Goal: Check status: Check status

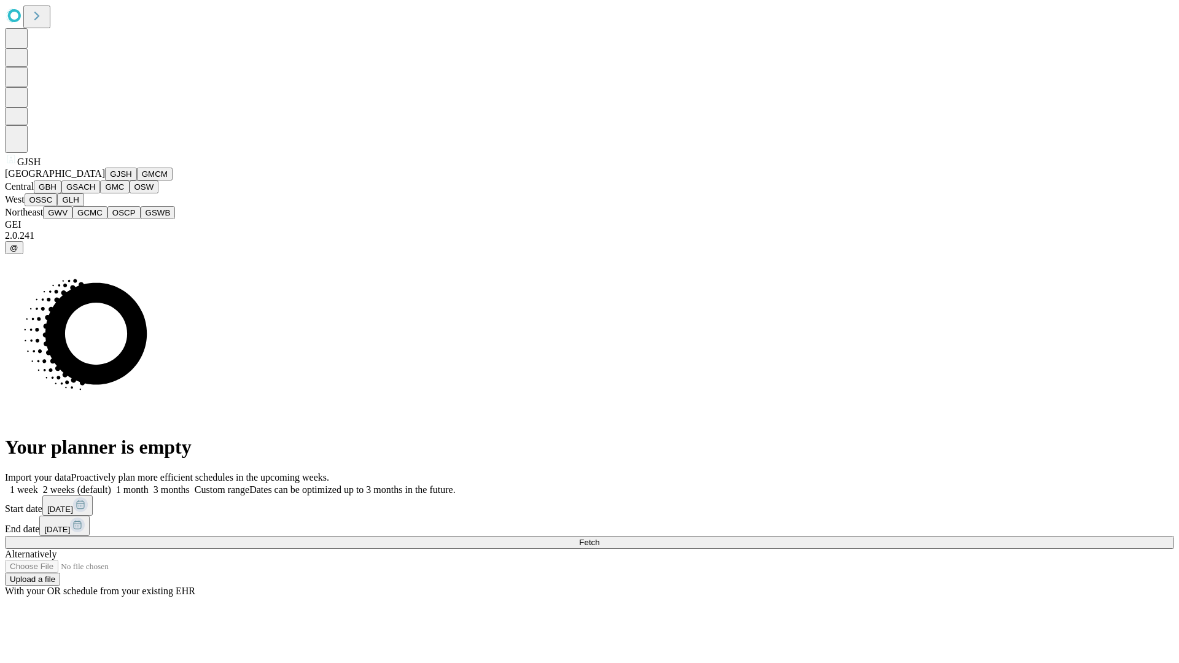
click at [105, 181] on button "GJSH" at bounding box center [121, 174] width 32 height 13
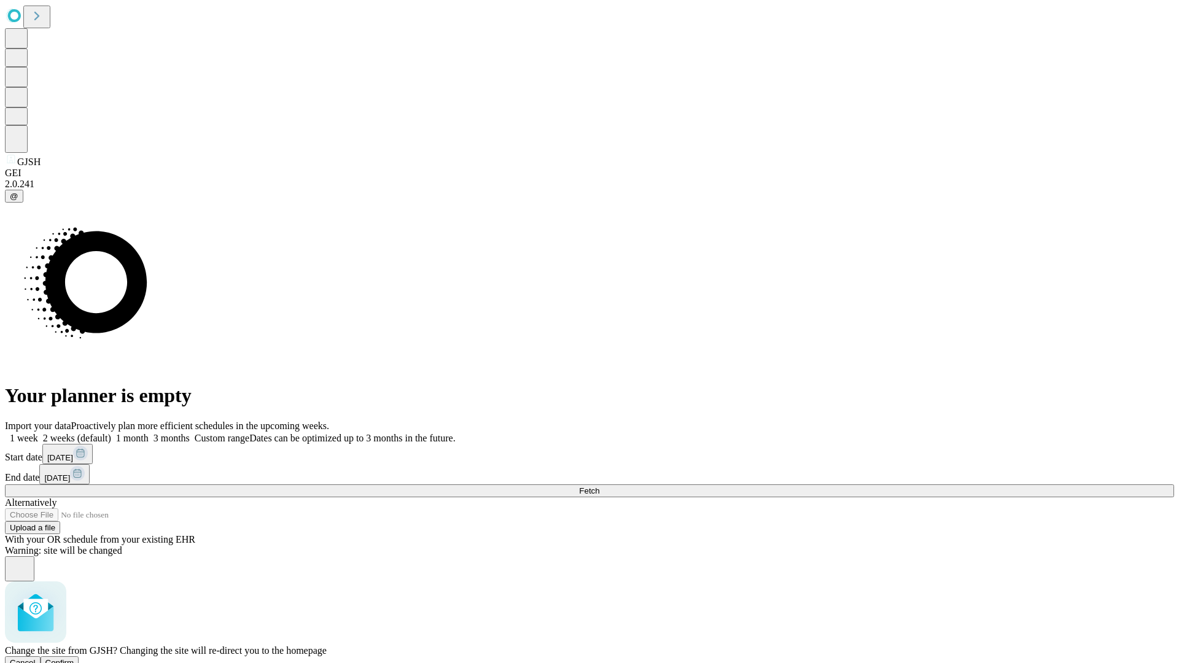
click at [74, 658] on span "Confirm" at bounding box center [59, 662] width 29 height 9
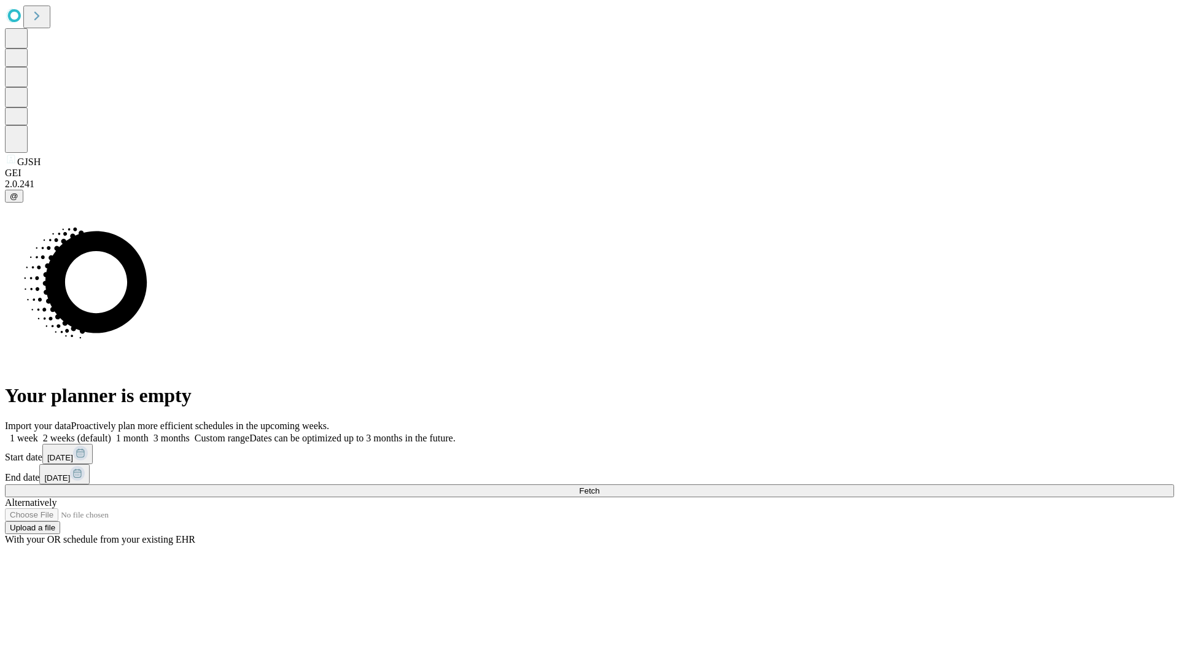
click at [111, 433] on label "2 weeks (default)" at bounding box center [74, 438] width 73 height 10
click at [599, 486] on span "Fetch" at bounding box center [589, 490] width 20 height 9
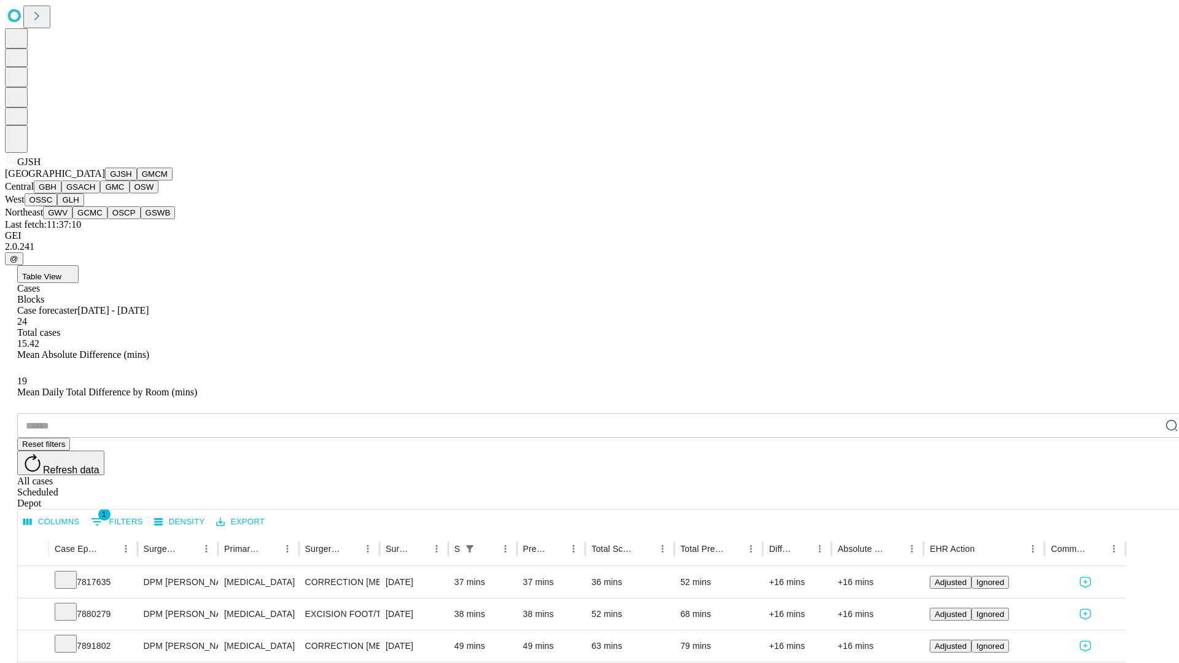
click at [137, 181] on button "GMCM" at bounding box center [155, 174] width 36 height 13
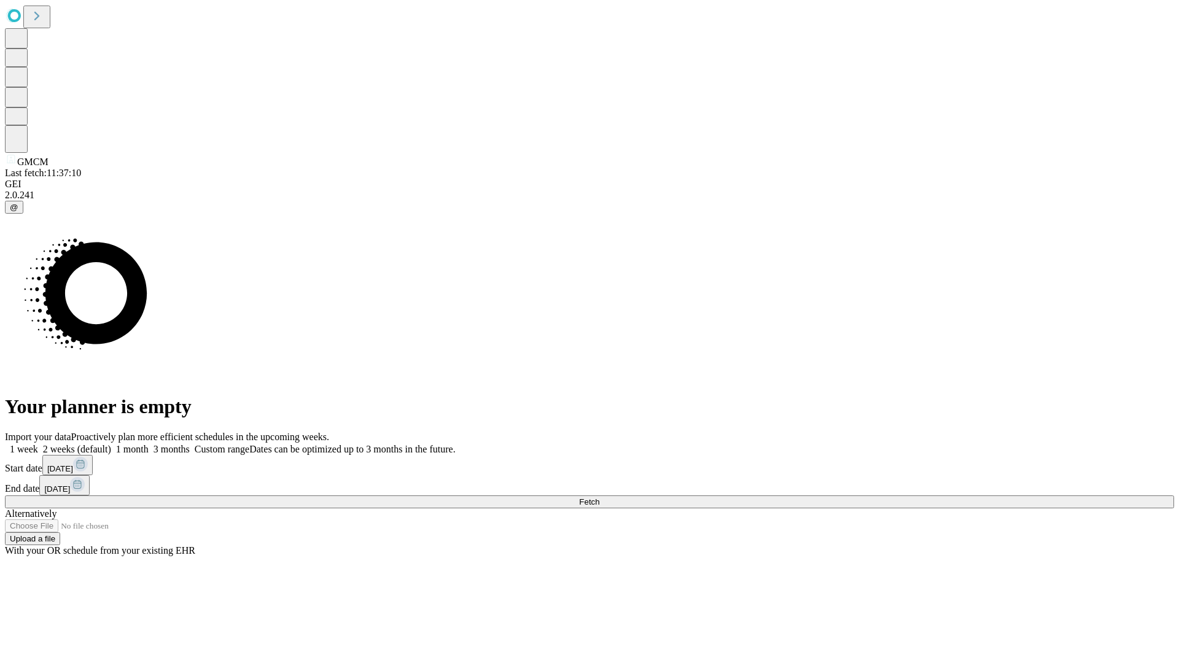
click at [111, 444] on label "2 weeks (default)" at bounding box center [74, 449] width 73 height 10
click at [599, 497] on span "Fetch" at bounding box center [589, 501] width 20 height 9
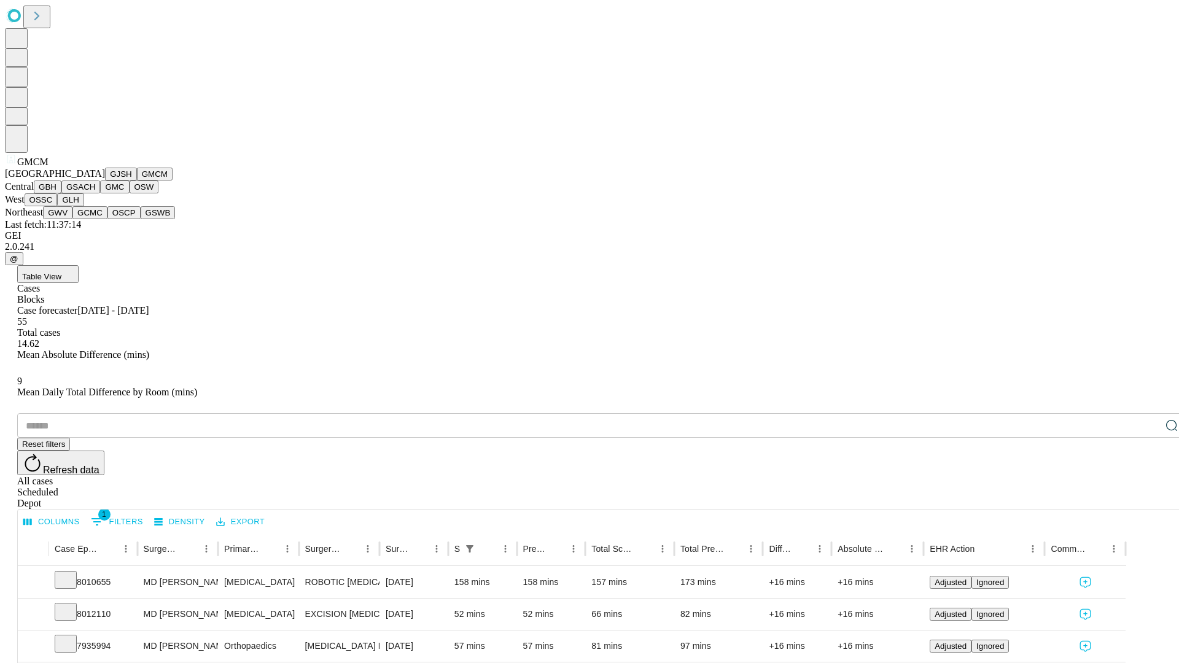
click at [61, 193] on button "GBH" at bounding box center [48, 187] width 28 height 13
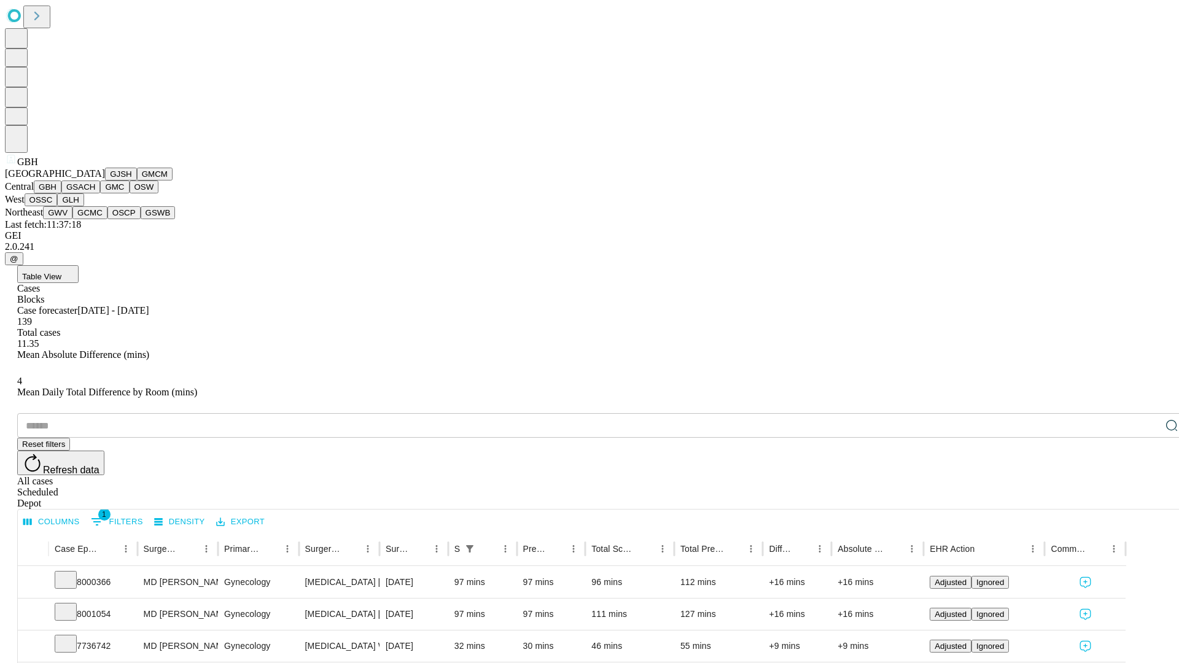
click at [95, 193] on button "GSACH" at bounding box center [80, 187] width 39 height 13
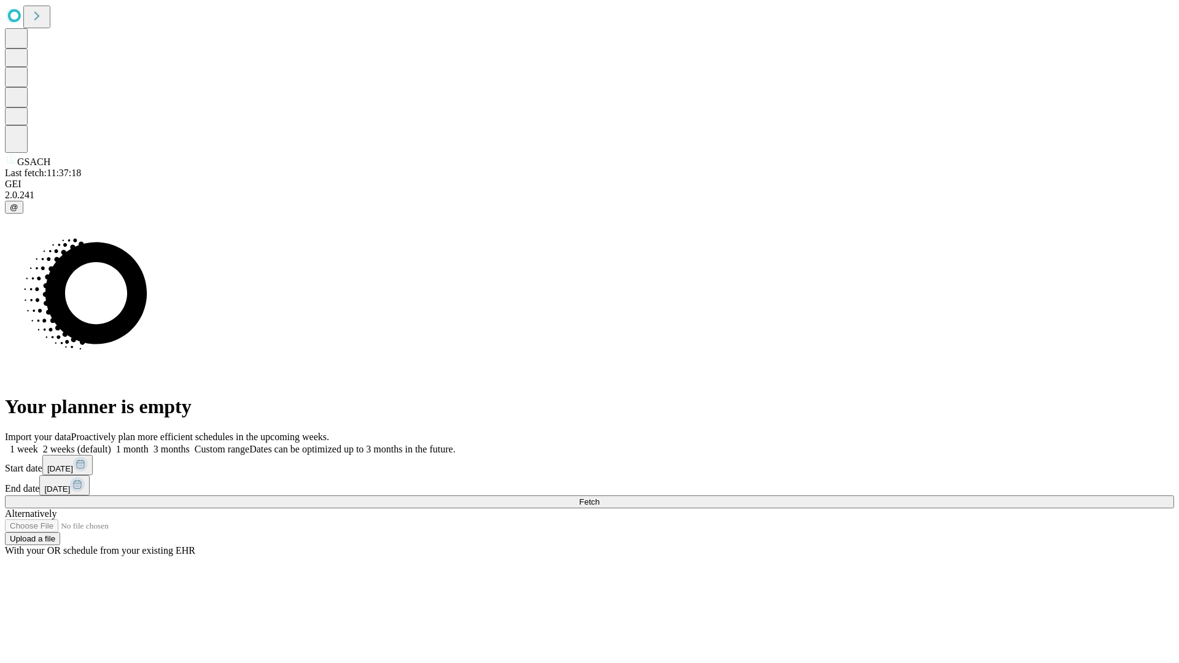
click at [111, 444] on label "2 weeks (default)" at bounding box center [74, 449] width 73 height 10
click at [599, 497] on span "Fetch" at bounding box center [589, 501] width 20 height 9
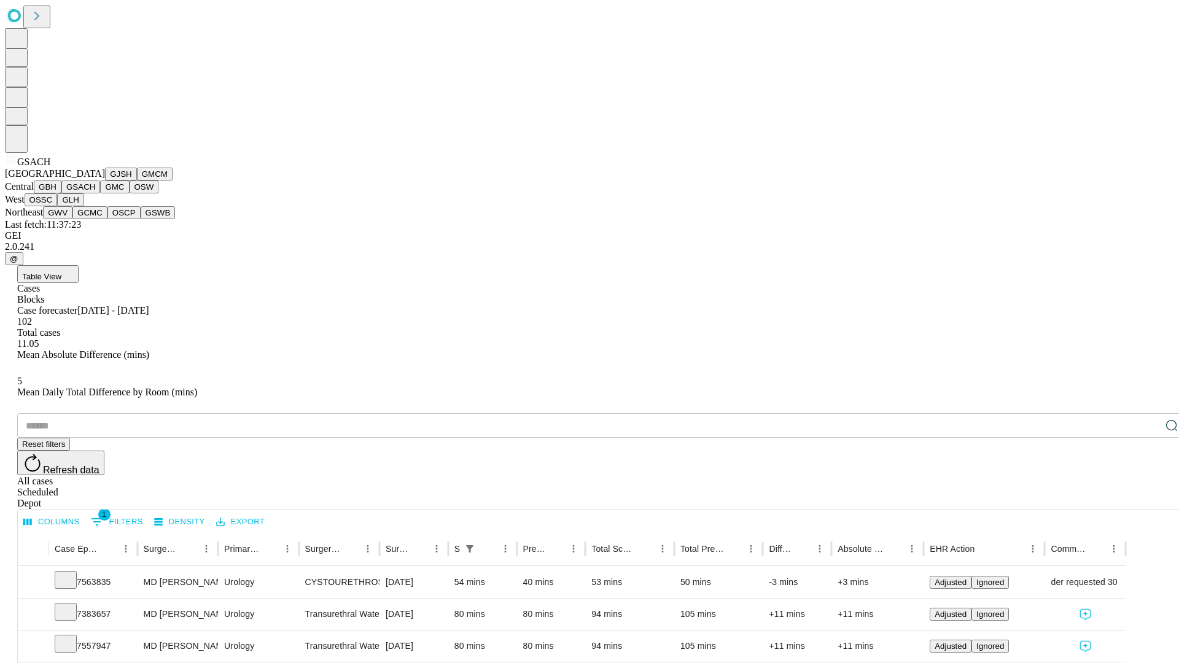
click at [100, 193] on button "GMC" at bounding box center [114, 187] width 29 height 13
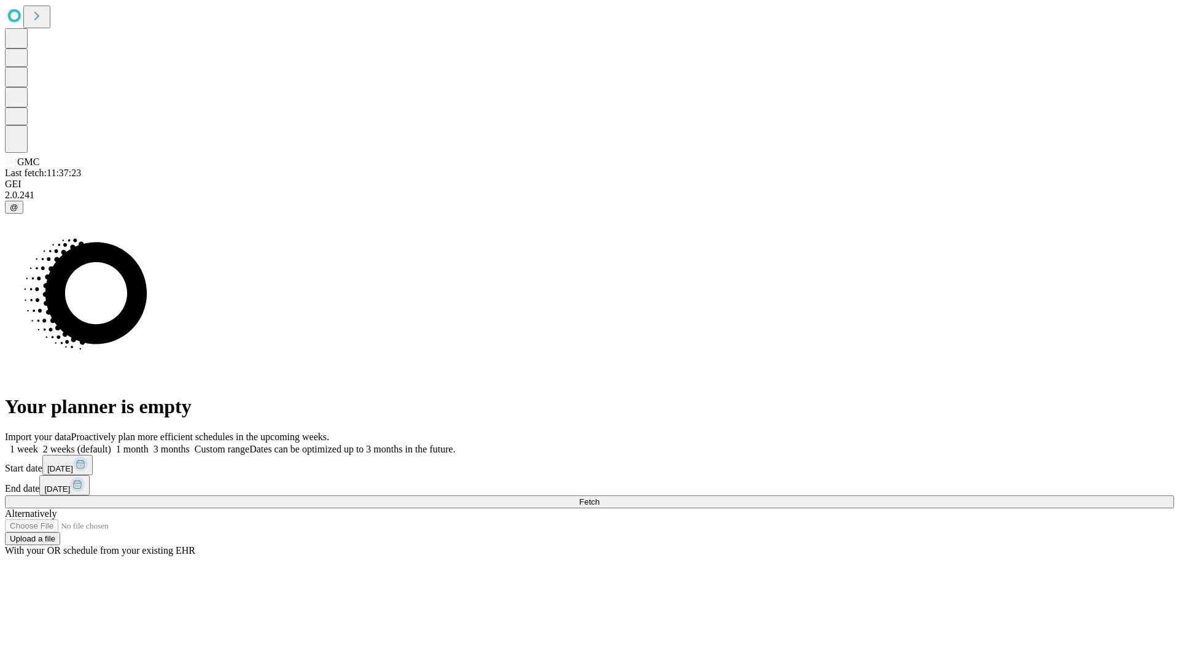
click at [111, 444] on label "2 weeks (default)" at bounding box center [74, 449] width 73 height 10
click at [599, 497] on span "Fetch" at bounding box center [589, 501] width 20 height 9
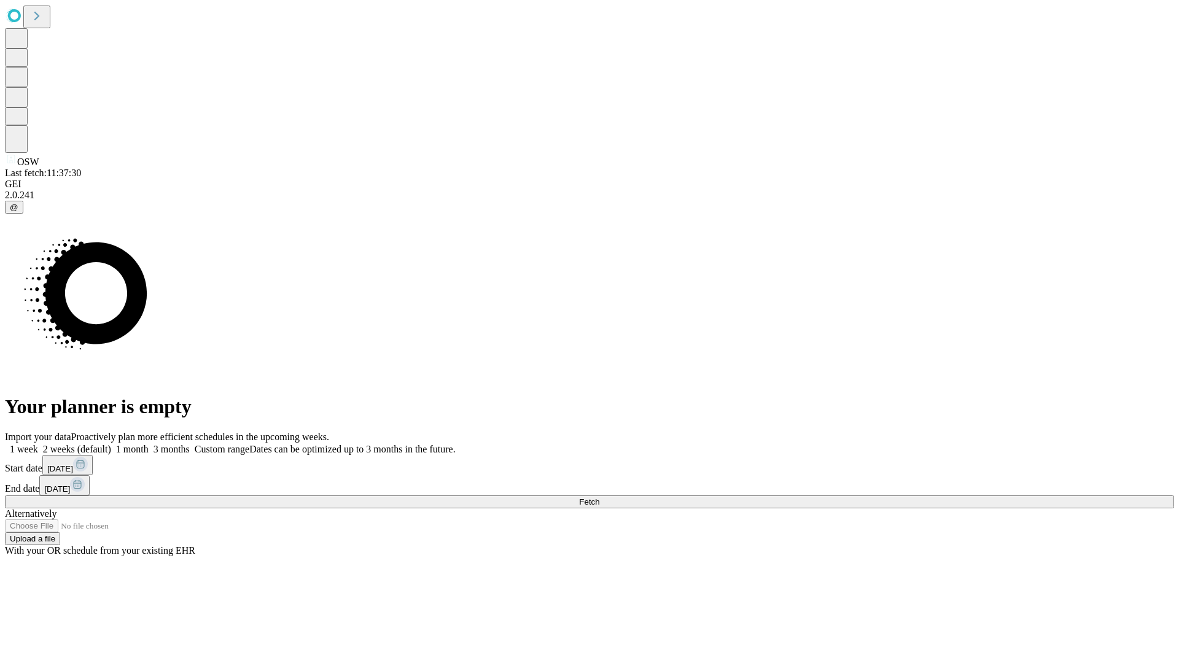
click at [599, 497] on span "Fetch" at bounding box center [589, 501] width 20 height 9
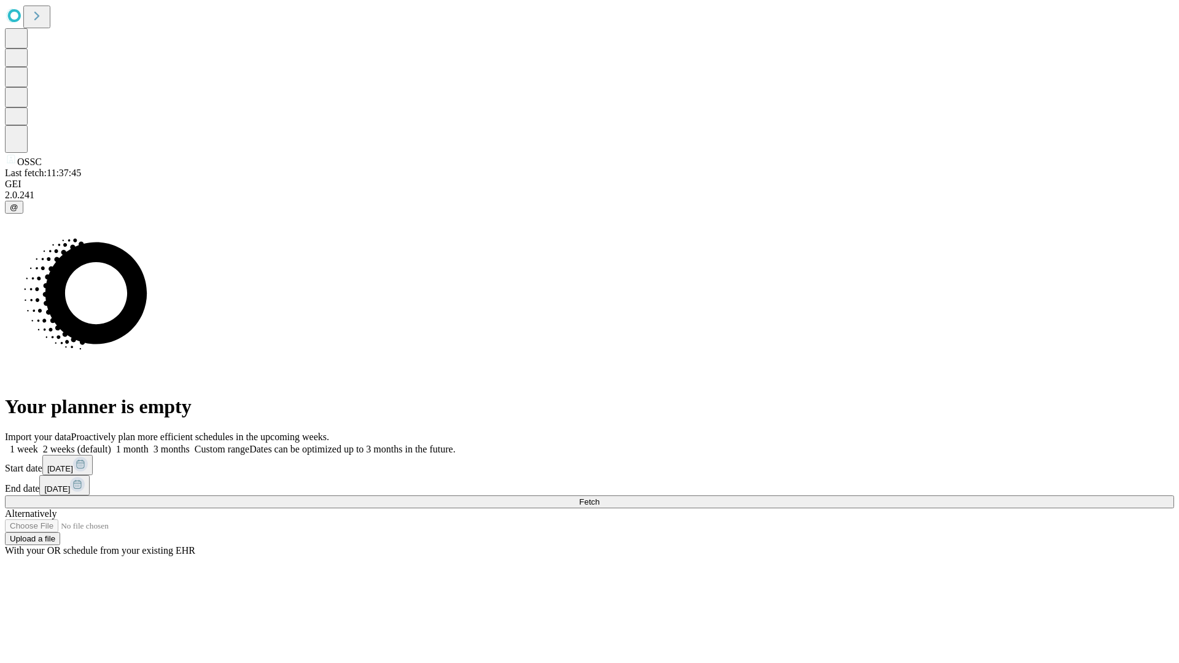
click at [111, 444] on label "2 weeks (default)" at bounding box center [74, 449] width 73 height 10
click at [599, 497] on span "Fetch" at bounding box center [589, 501] width 20 height 9
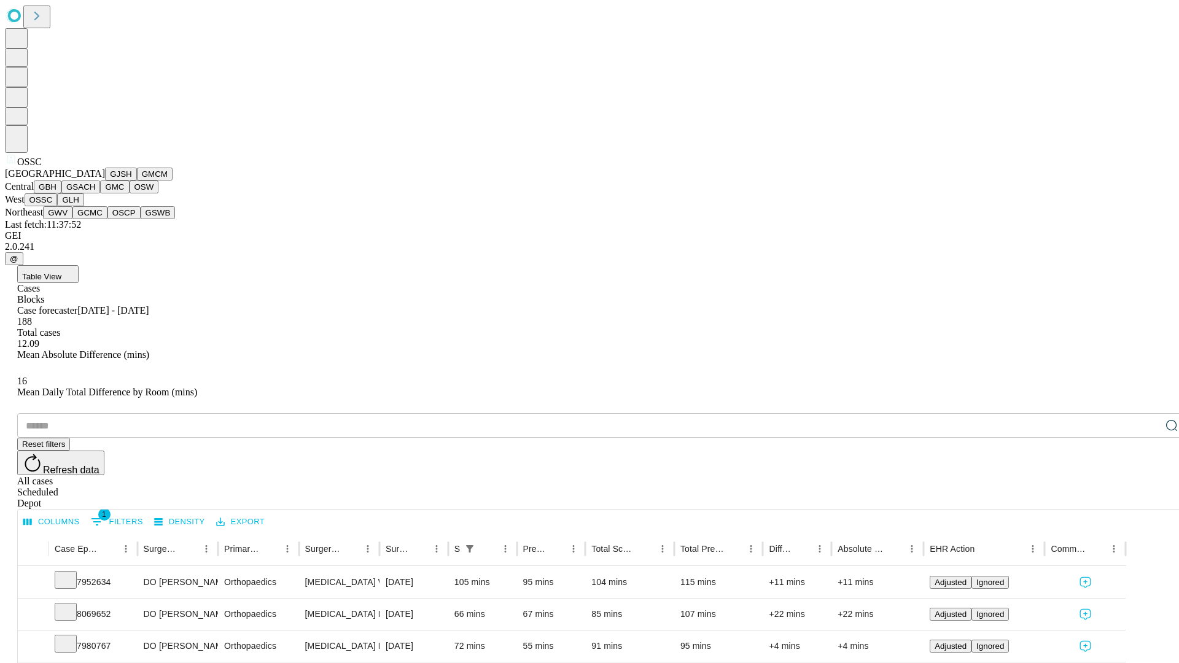
click at [84, 206] on button "GLH" at bounding box center [70, 199] width 26 height 13
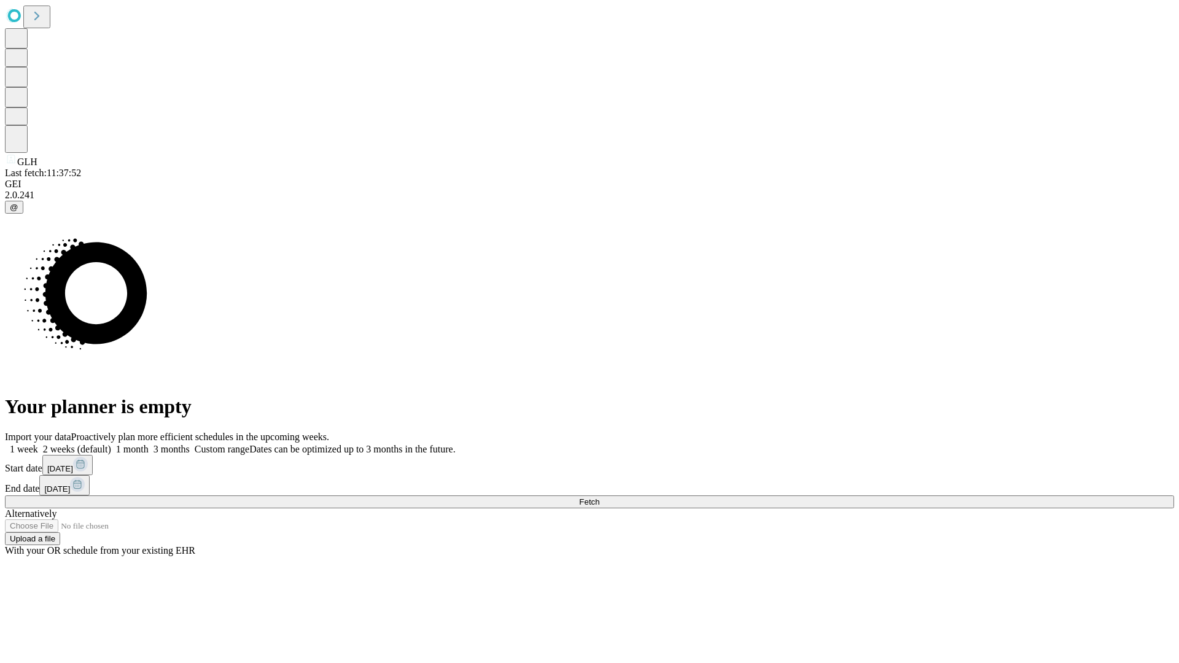
click at [111, 444] on label "2 weeks (default)" at bounding box center [74, 449] width 73 height 10
click at [599, 497] on span "Fetch" at bounding box center [589, 501] width 20 height 9
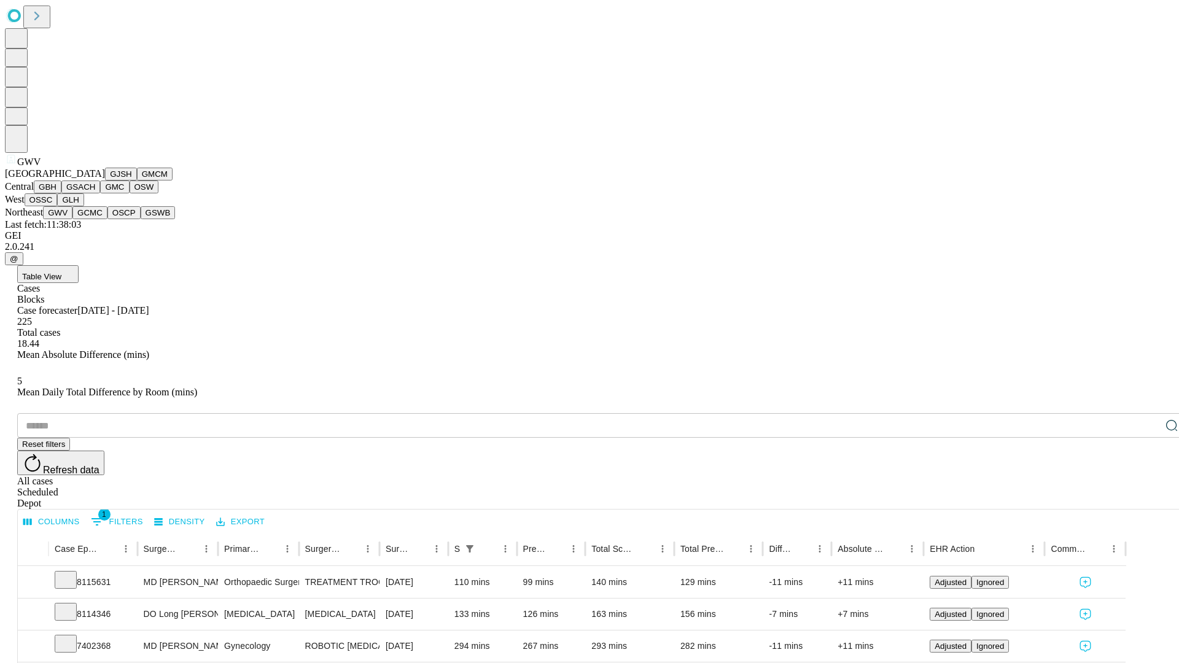
click at [95, 219] on button "GCMC" at bounding box center [89, 212] width 35 height 13
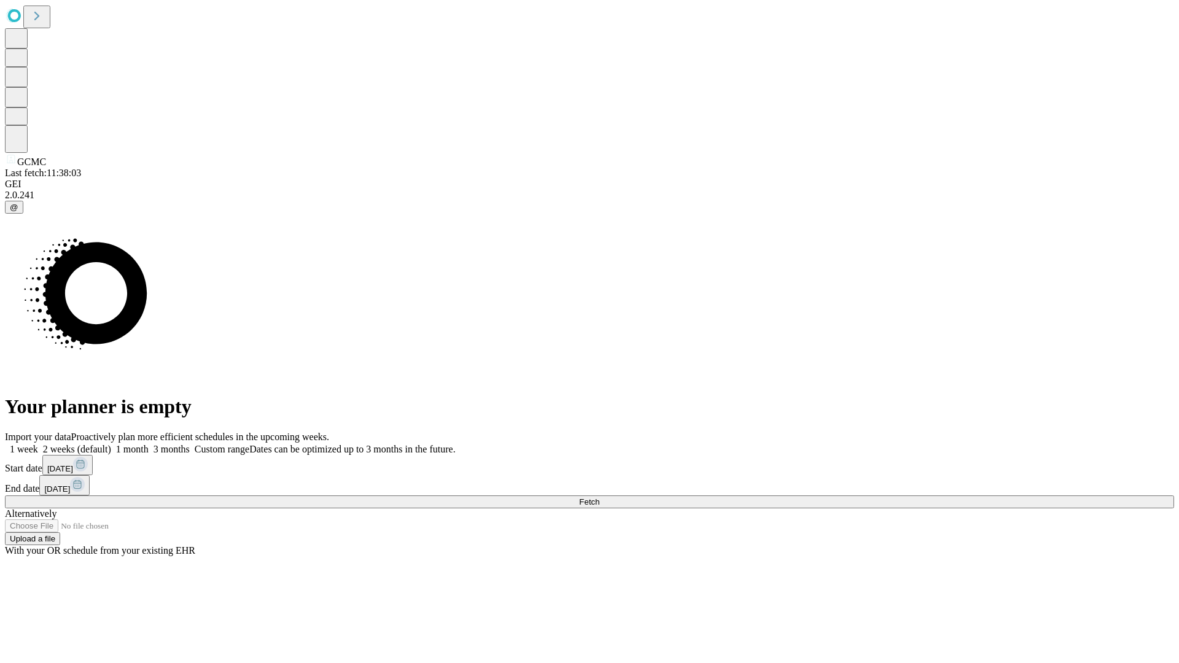
click at [599, 497] on span "Fetch" at bounding box center [589, 501] width 20 height 9
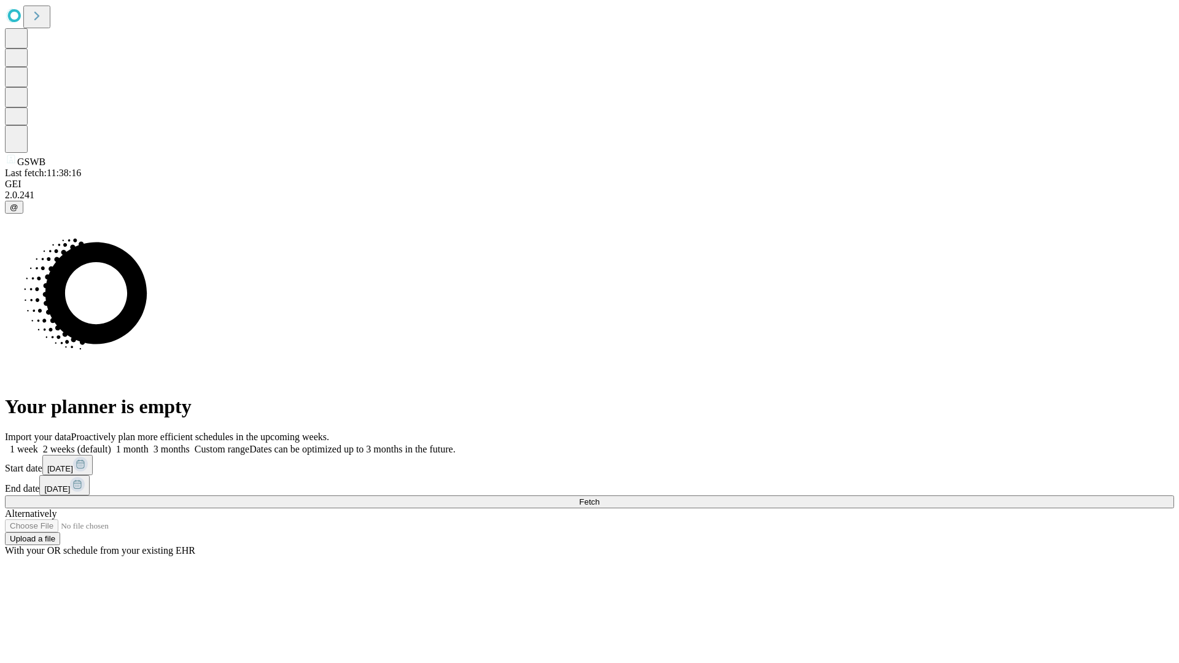
click at [111, 444] on label "2 weeks (default)" at bounding box center [74, 449] width 73 height 10
click at [599, 497] on span "Fetch" at bounding box center [589, 501] width 20 height 9
